Goal: Information Seeking & Learning: Check status

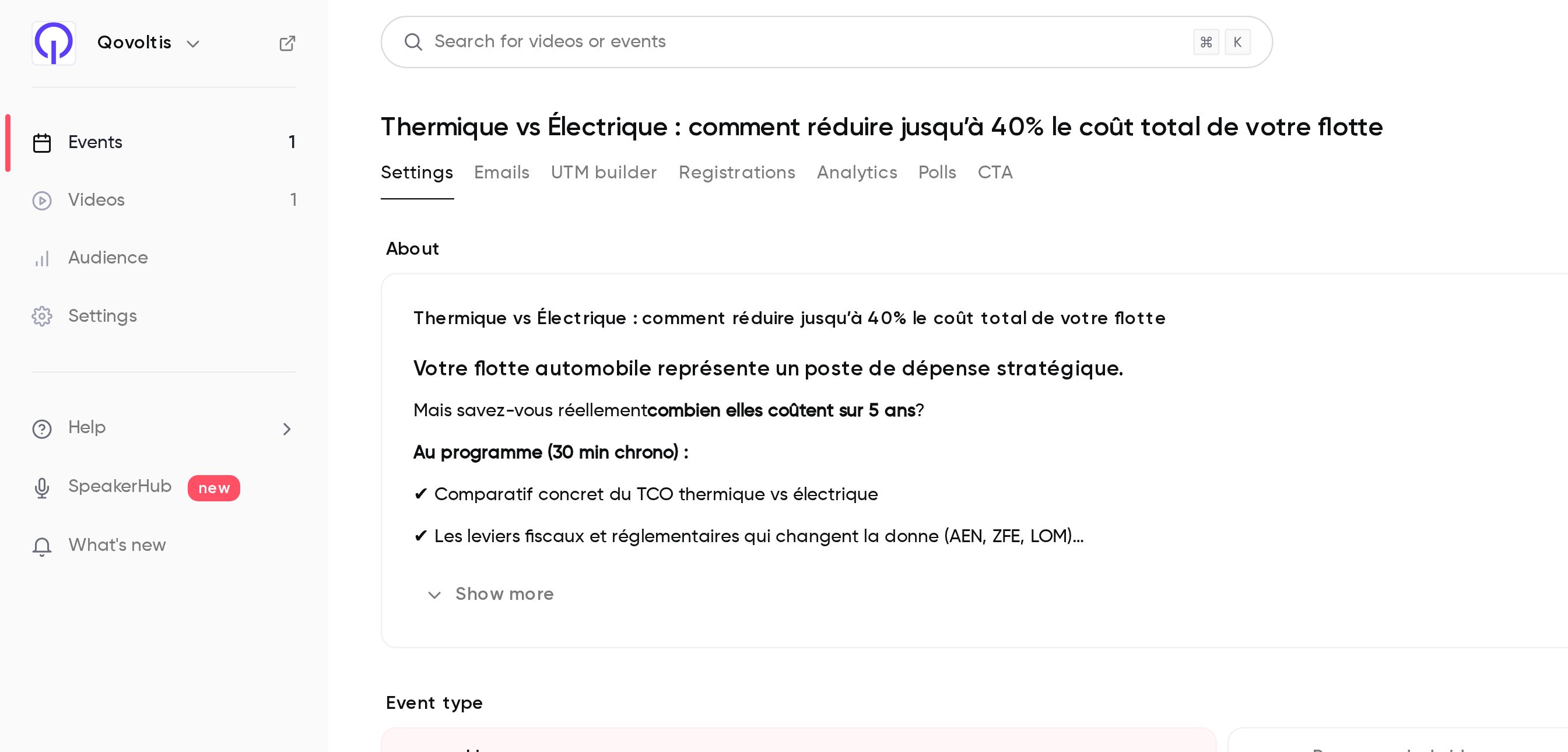
click at [383, 74] on button "Analytics" at bounding box center [381, 77] width 36 height 19
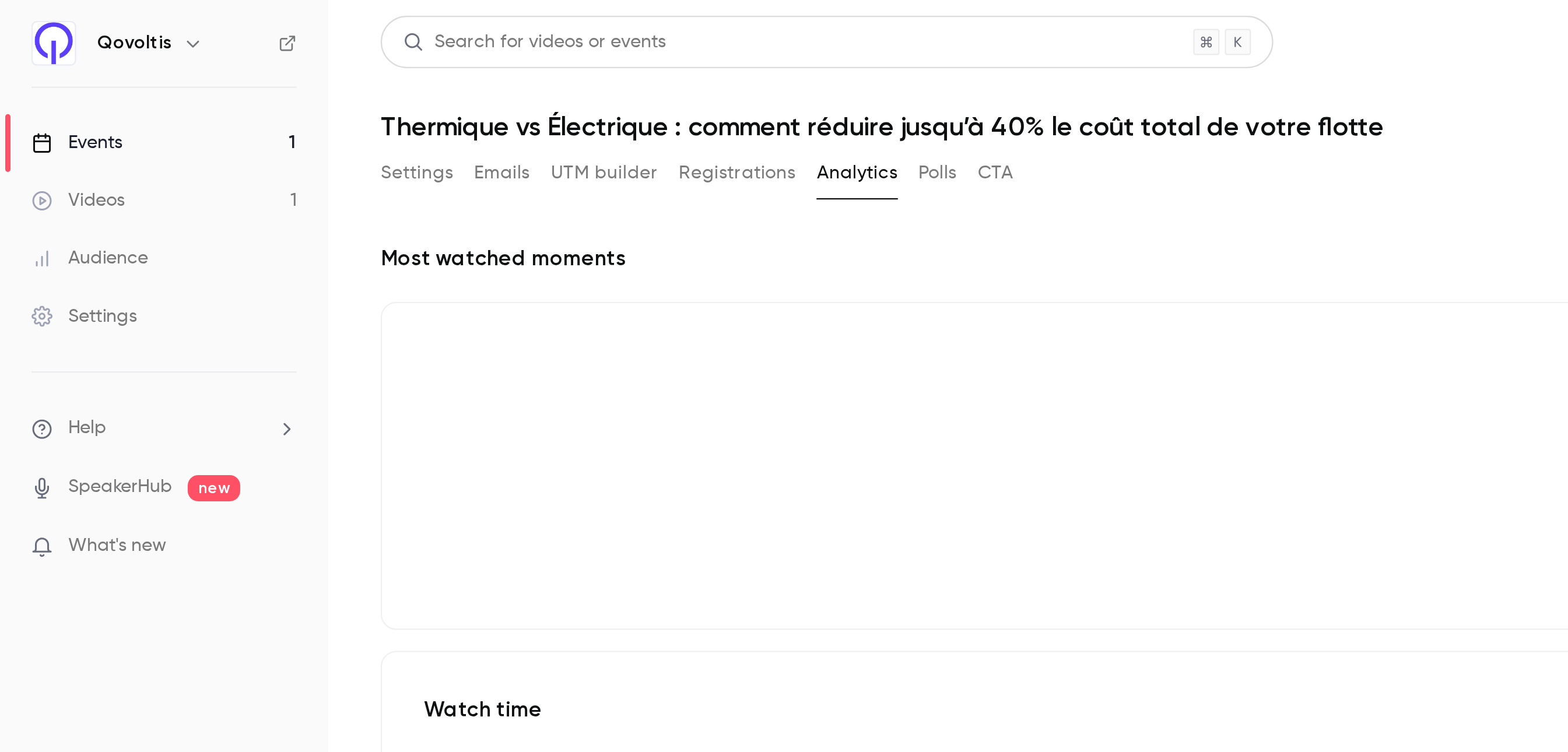
click at [328, 78] on button "Registrations" at bounding box center [327, 77] width 52 height 19
